Goal: Task Accomplishment & Management: Use online tool/utility

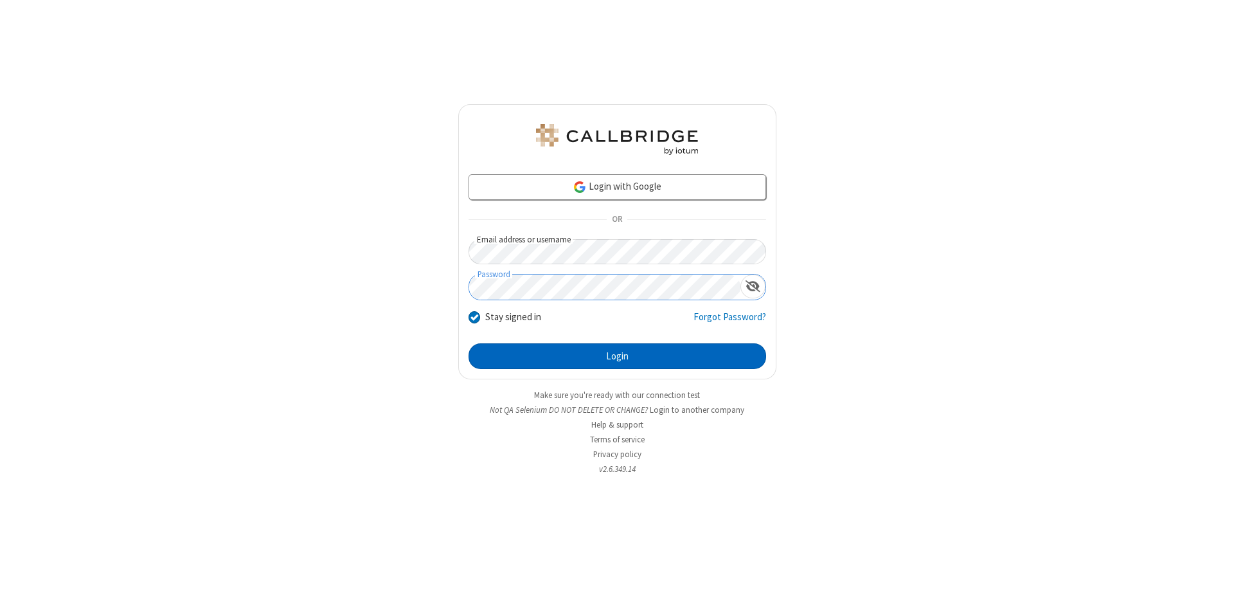
click at [617, 356] on button "Login" at bounding box center [618, 356] width 298 height 26
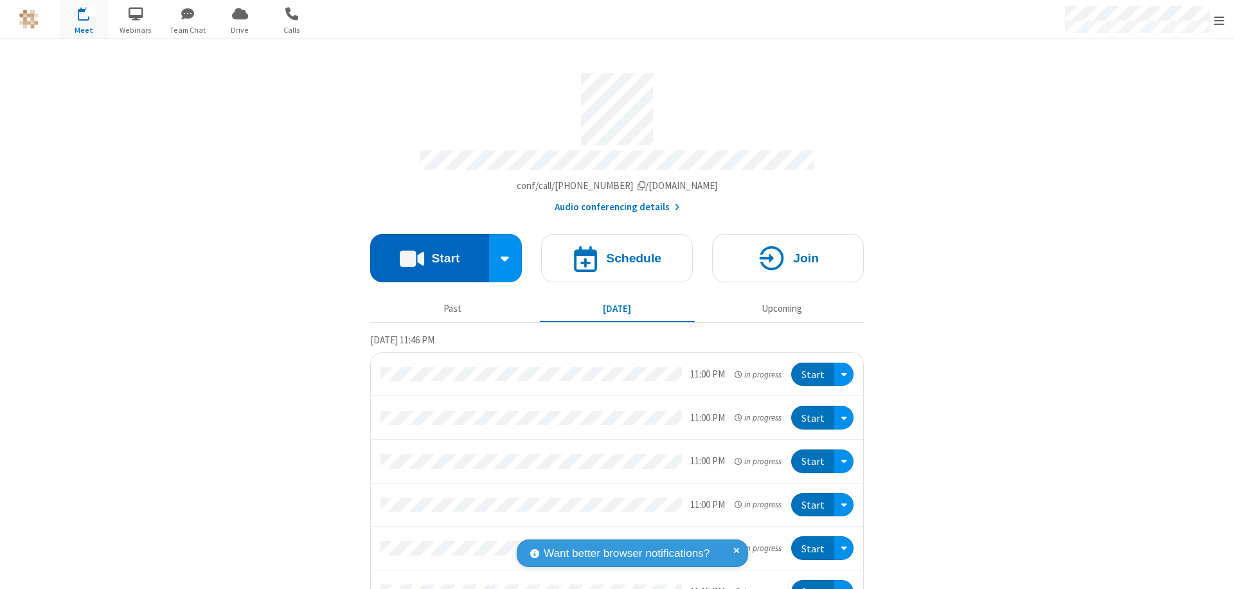
click at [424, 252] on button "Start" at bounding box center [429, 258] width 119 height 48
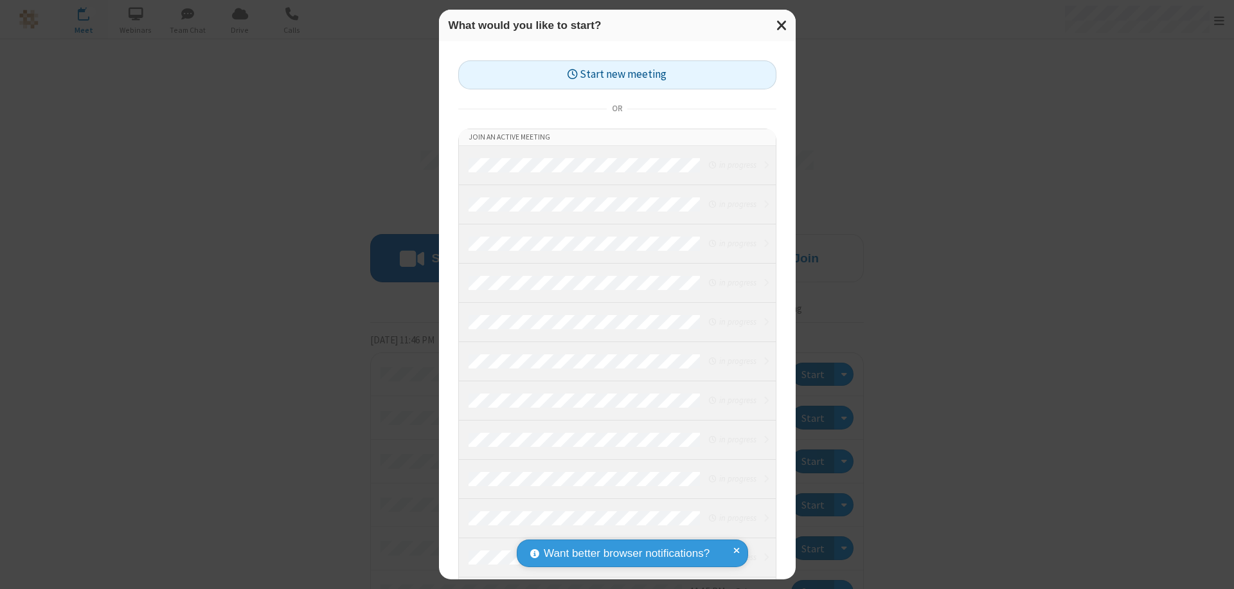
click at [617, 75] on button "Start new meeting" at bounding box center [617, 74] width 318 height 29
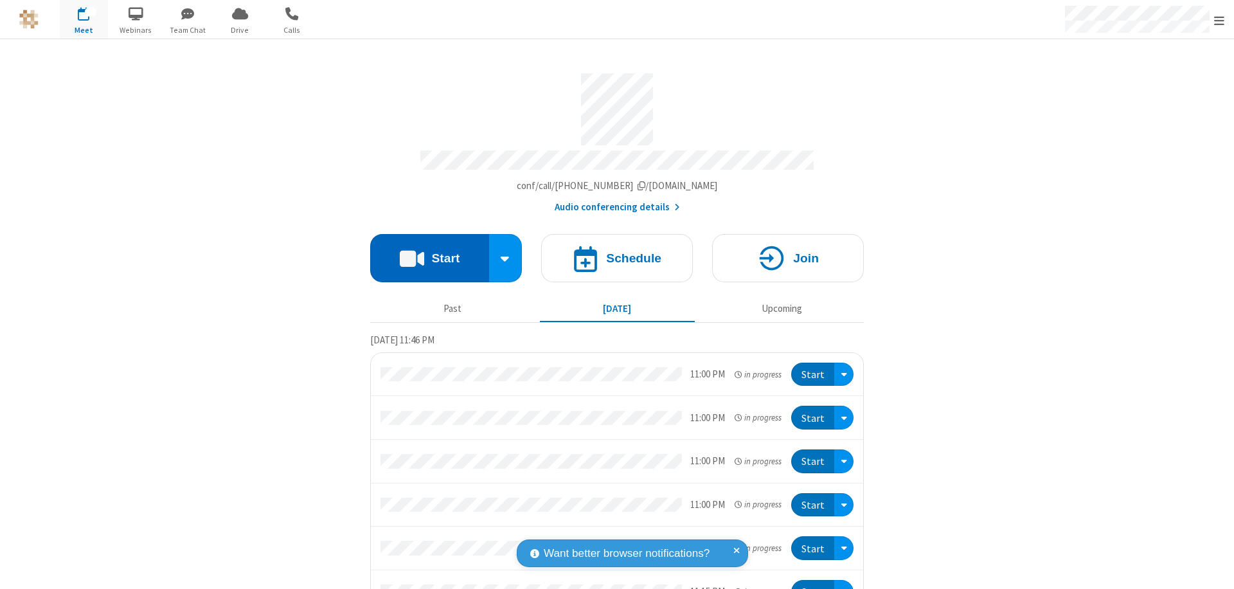
click at [424, 252] on button "Start" at bounding box center [429, 258] width 119 height 48
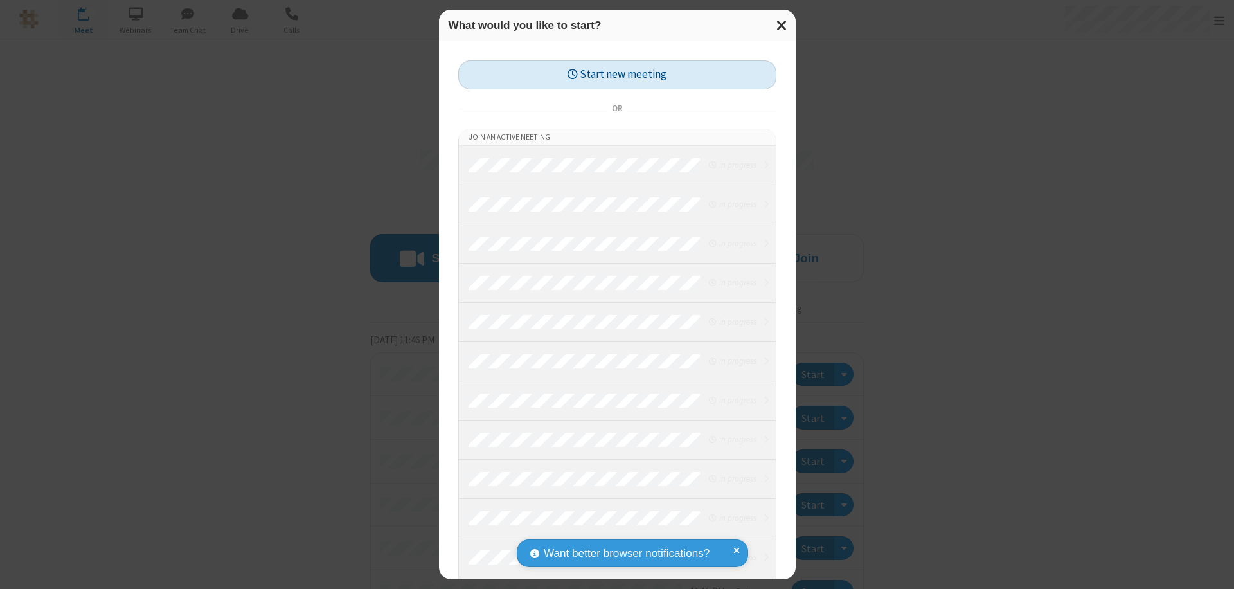
click at [617, 75] on button "Start new meeting" at bounding box center [617, 74] width 318 height 29
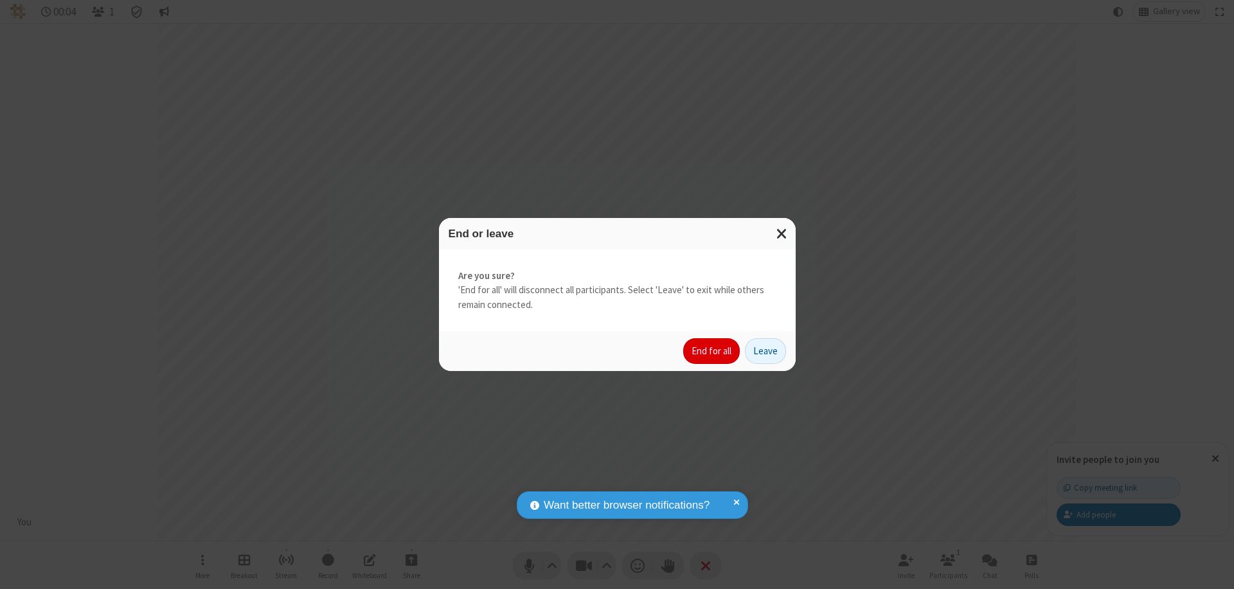
click at [712, 351] on button "End for all" at bounding box center [711, 351] width 57 height 26
